Goal: Task Accomplishment & Management: Use online tool/utility

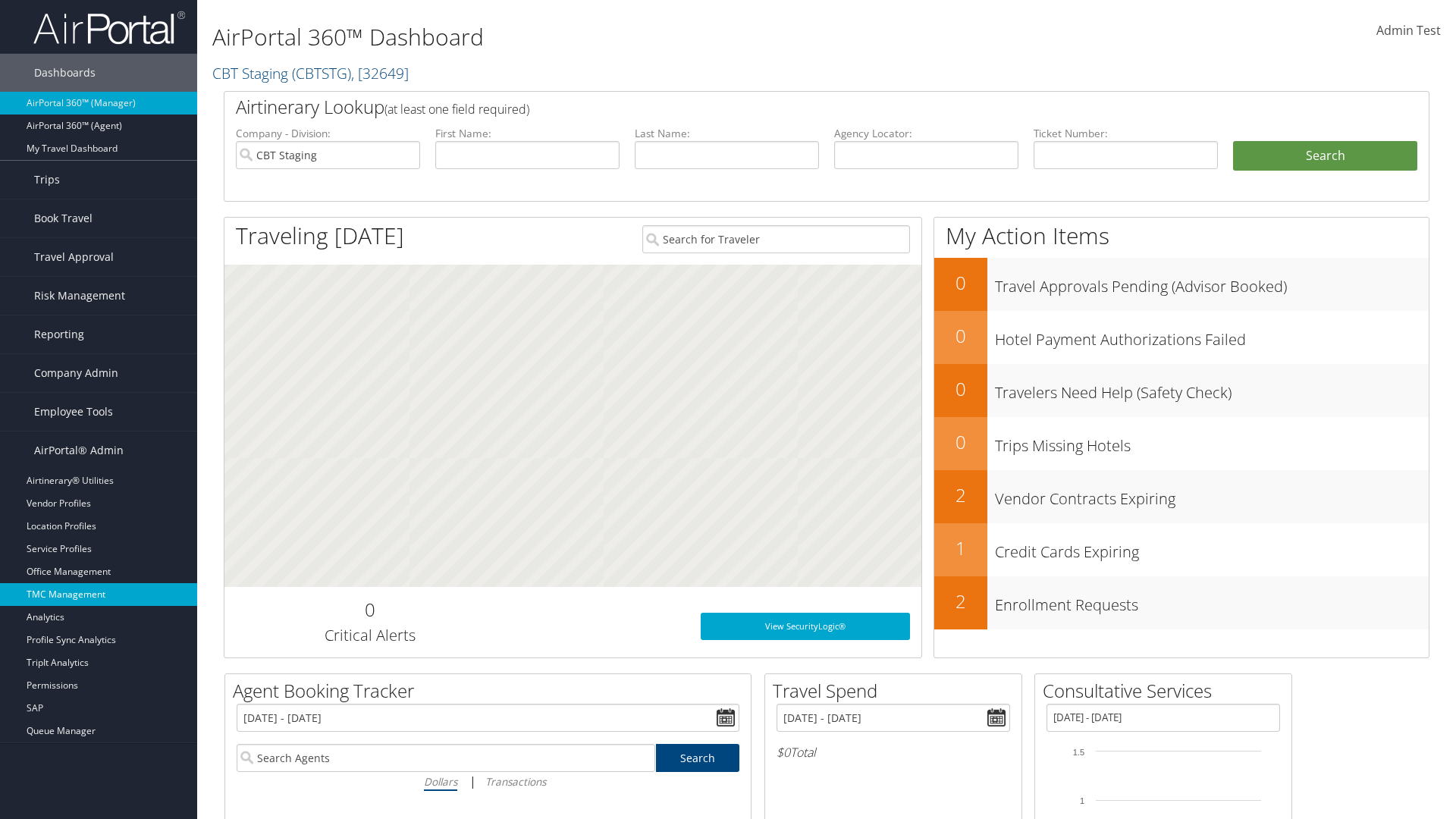
click at [98, 595] on link "TMC Management" at bounding box center [98, 594] width 197 height 23
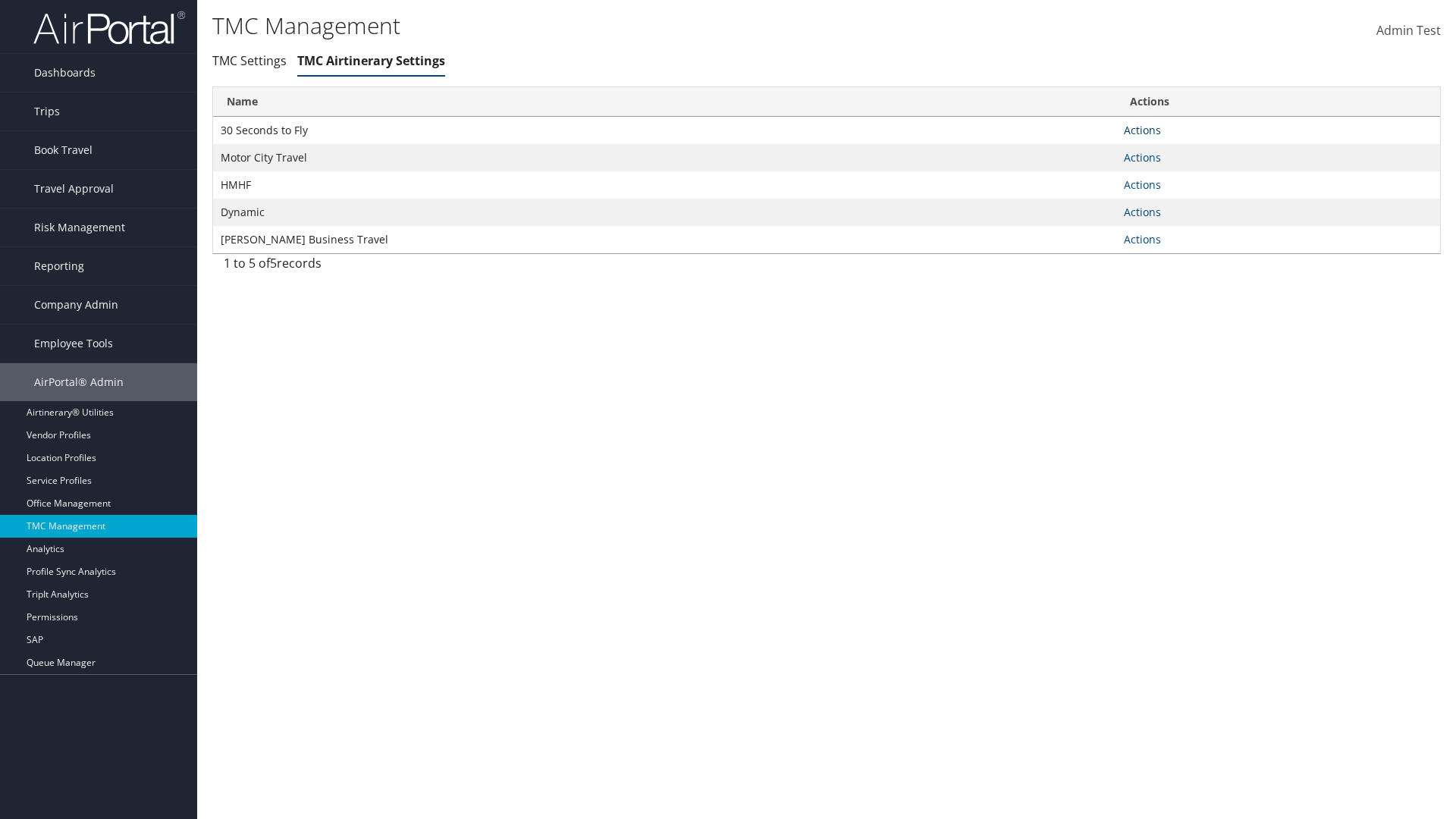
click at [1142, 130] on link "Actions" at bounding box center [1142, 130] width 37 height 14
click at [1086, 203] on link "Manage Air notes" at bounding box center [1086, 204] width 139 height 26
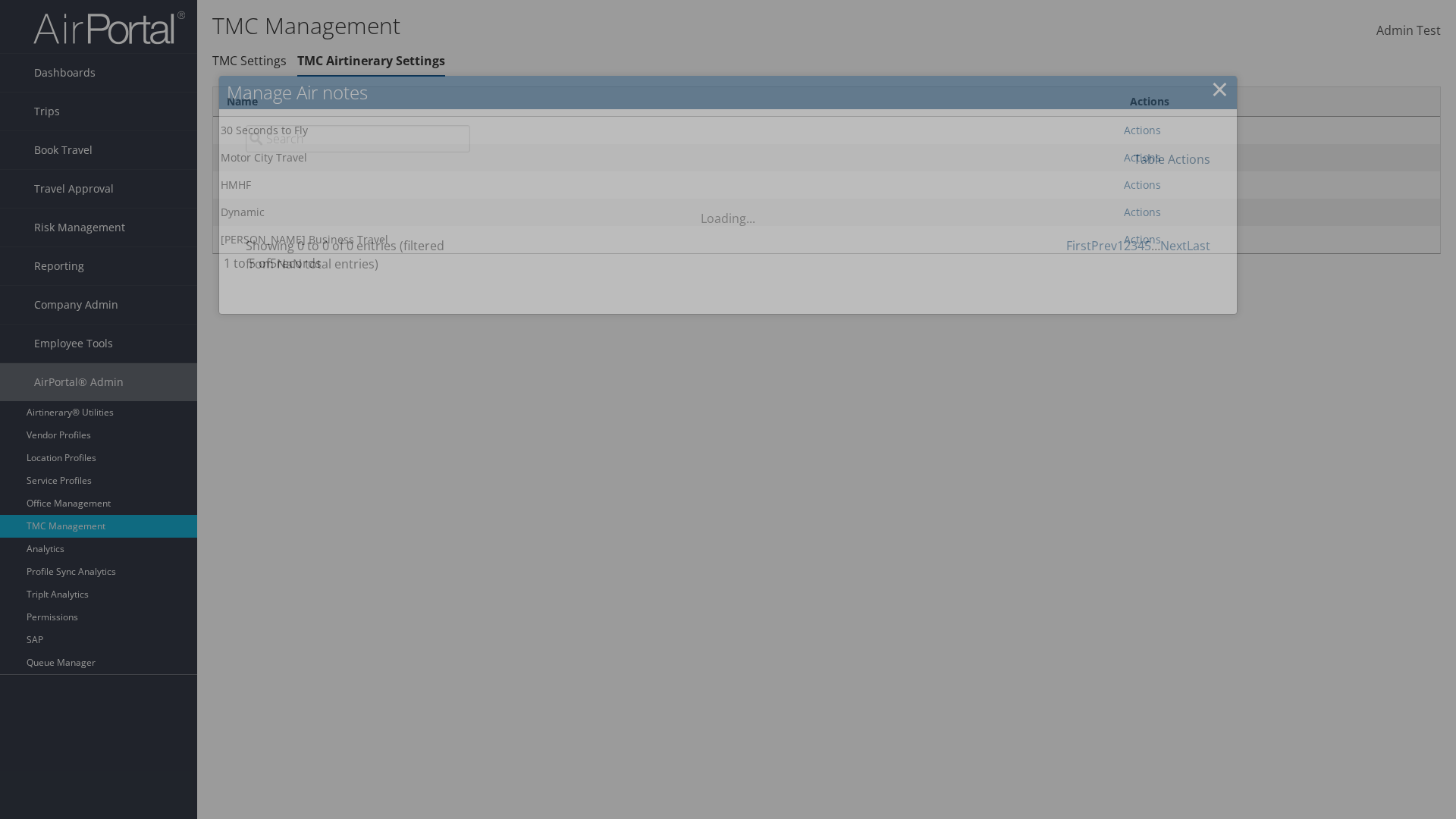
click at [1172, 158] on link "Table Actions" at bounding box center [1172, 159] width 76 height 17
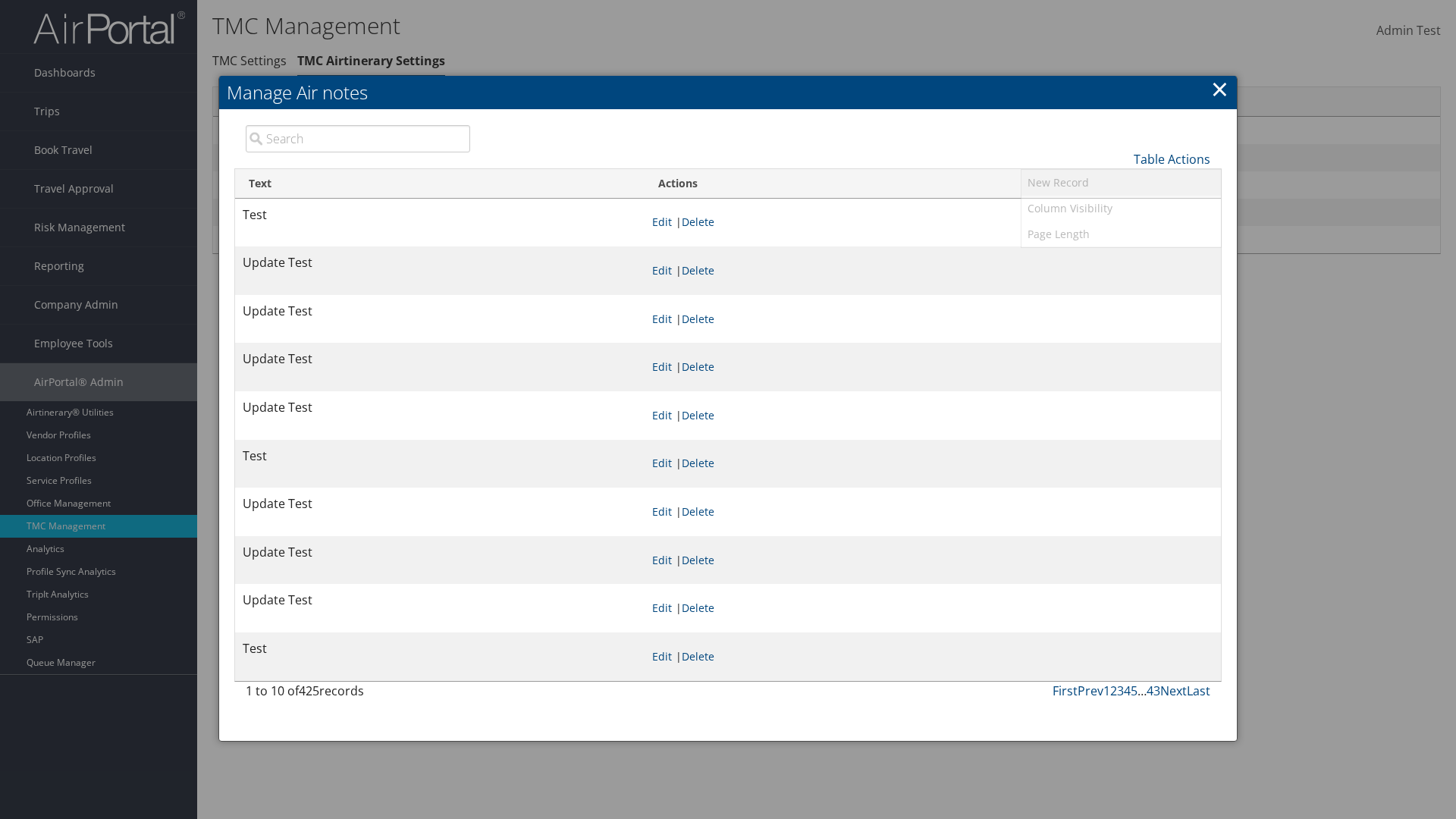
click at [1120, 182] on link "New Record" at bounding box center [1120, 183] width 199 height 26
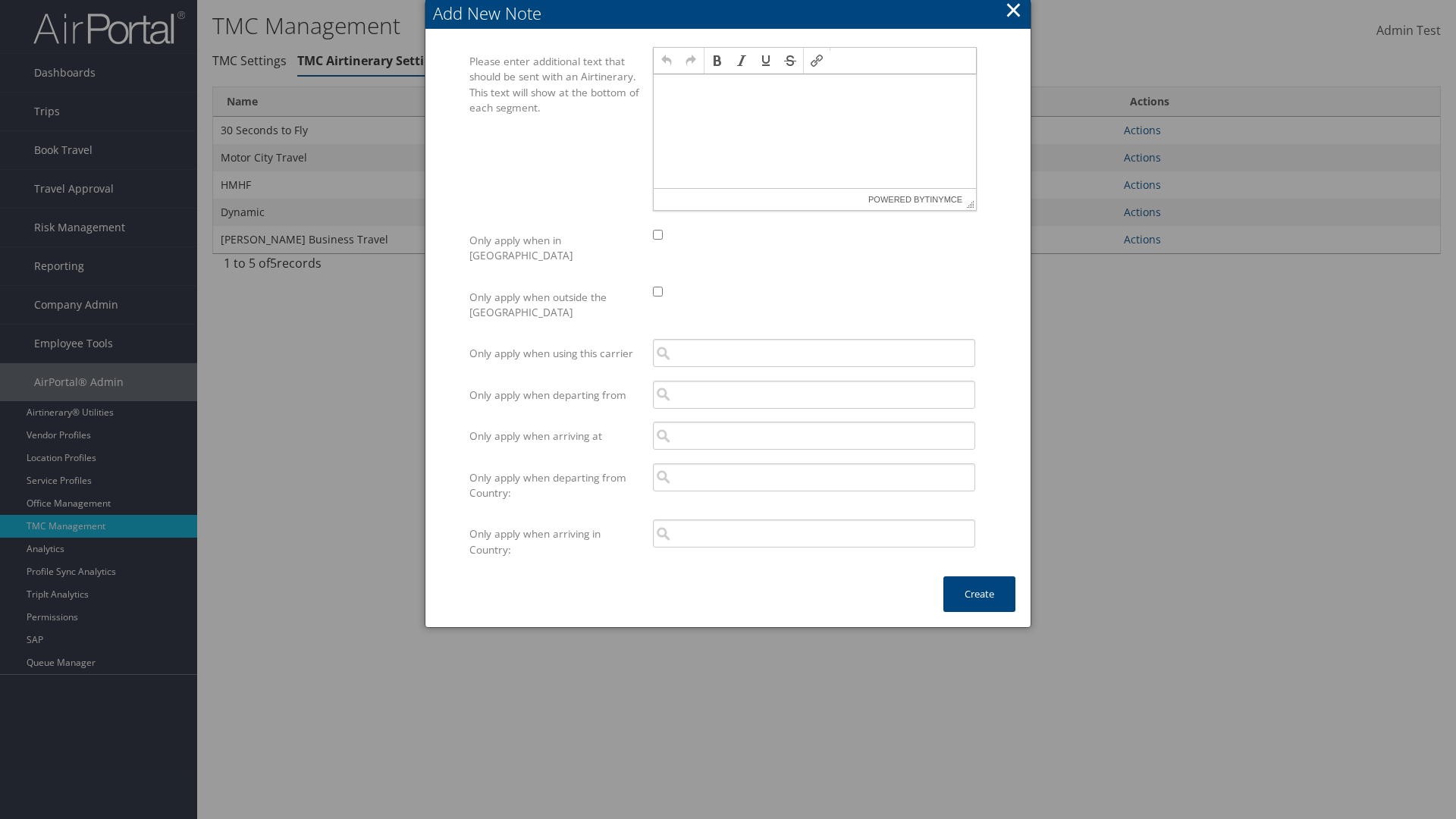
click at [815, 88] on p at bounding box center [815, 88] width 310 height 12
click at [979, 579] on button "Create" at bounding box center [979, 594] width 72 height 35
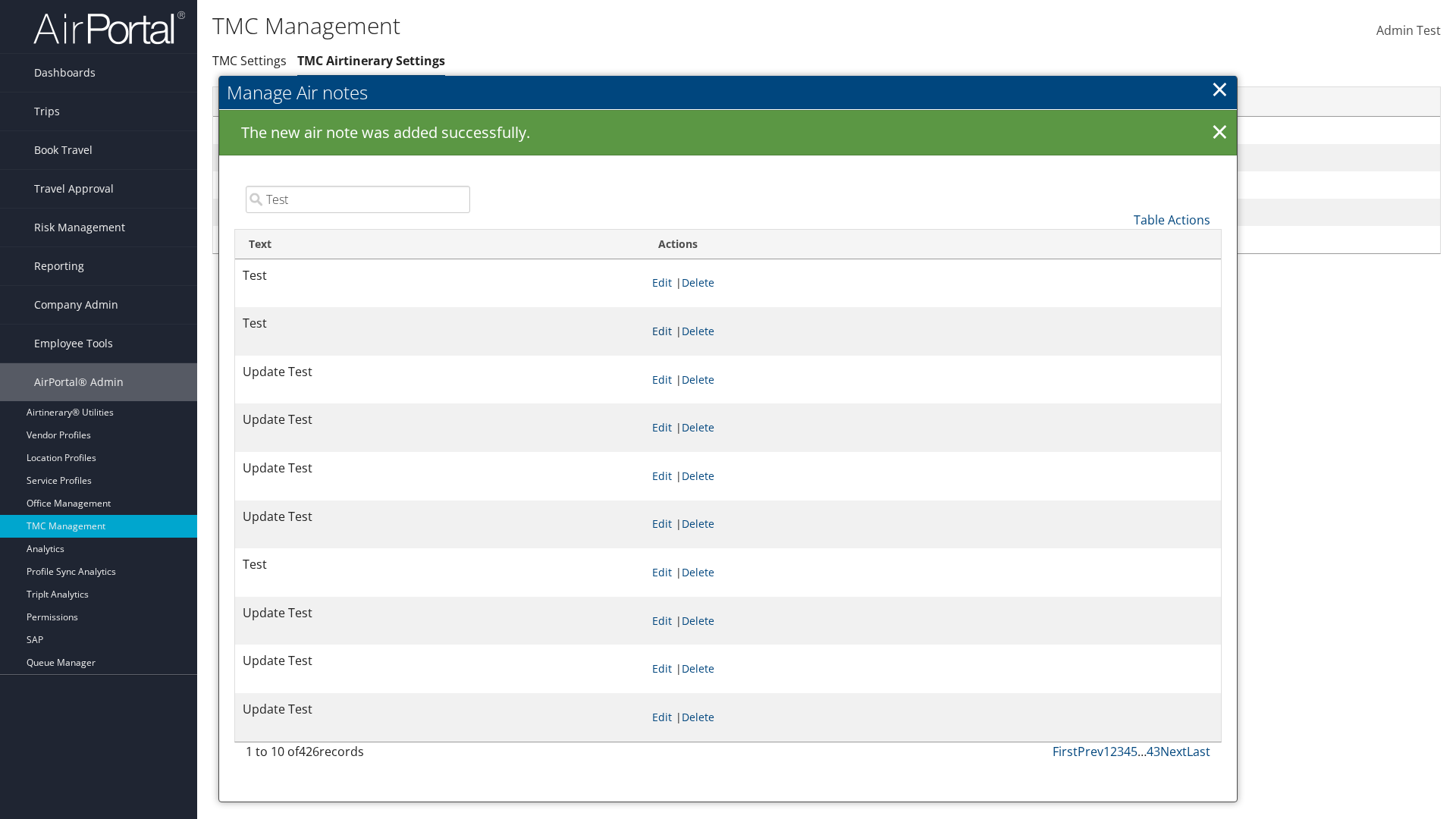
type input "Test"
click at [672, 331] on link "Edit" at bounding box center [662, 331] width 20 height 14
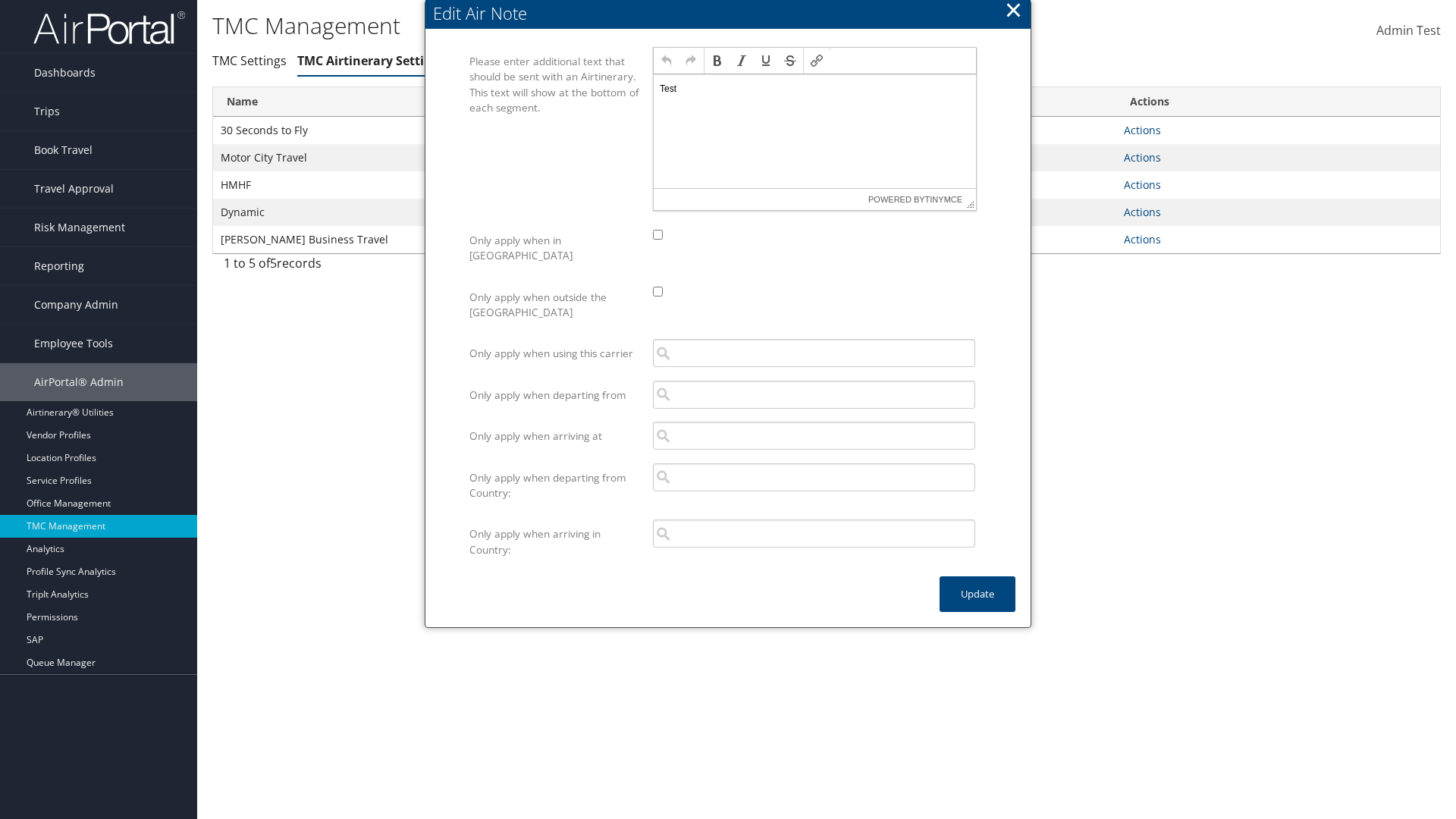
click at [815, 88] on p "Test" at bounding box center [815, 88] width 310 height 12
click at [978, 579] on button "Update" at bounding box center [977, 594] width 76 height 35
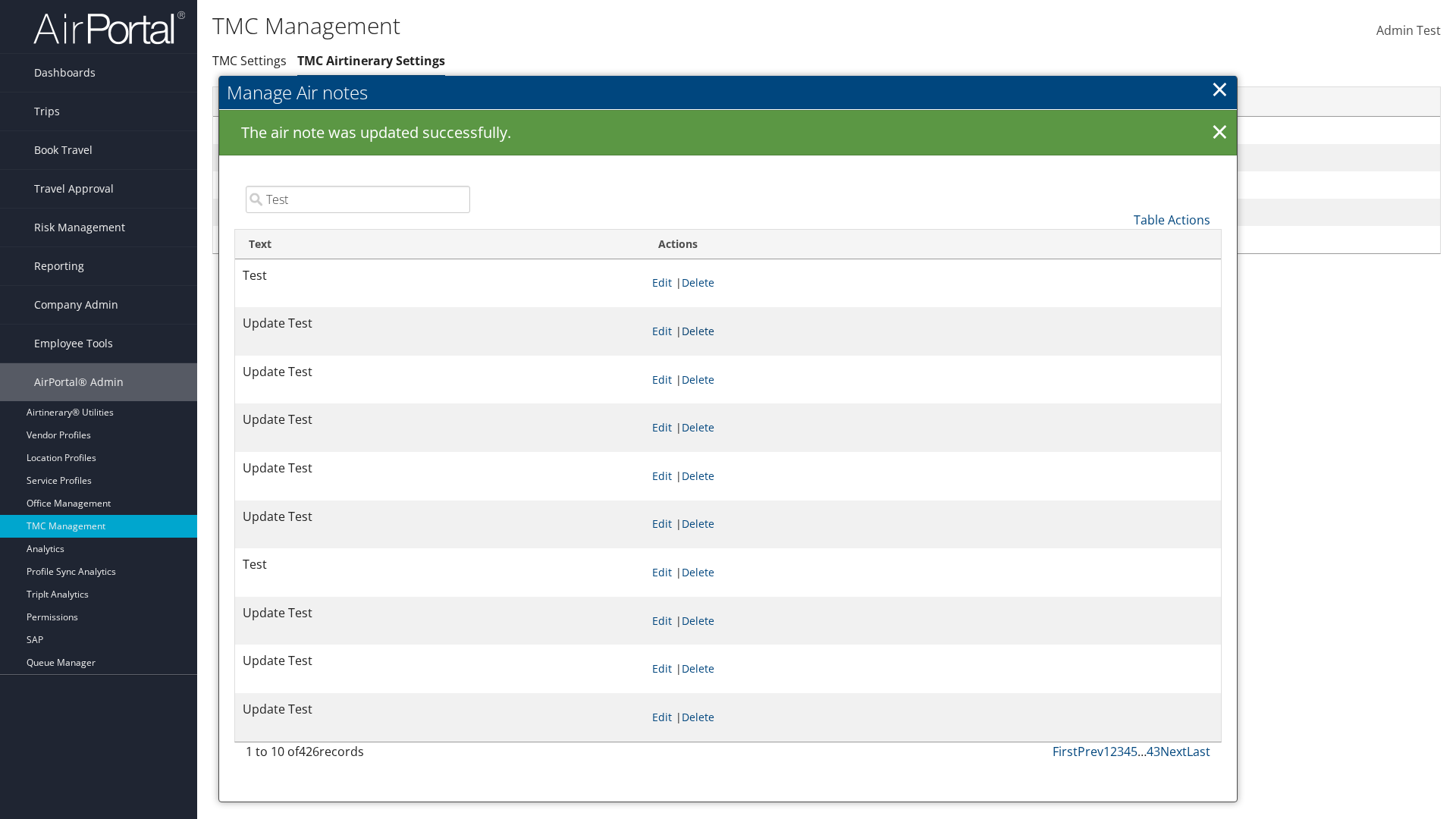
click at [715, 331] on link "Delete" at bounding box center [697, 331] width 32 height 14
